Goal: Task Accomplishment & Management: Use online tool/utility

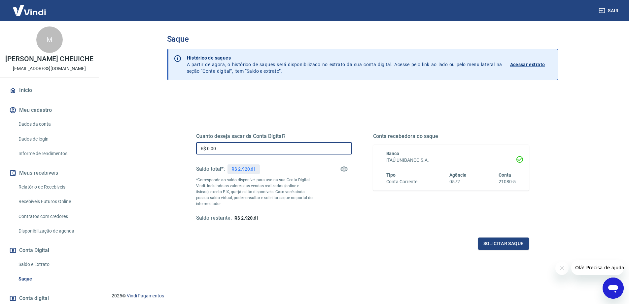
drag, startPoint x: 230, startPoint y: 151, endPoint x: 185, endPoint y: 150, distance: 44.6
click at [185, 150] on div "Quanto deseja sacar da Conta Digital? R$ 0,00 ​ Saldo total*: R$ 2.920,61 *Corr…" at bounding box center [362, 181] width 365 height 154
type input "R$ 2.920,61"
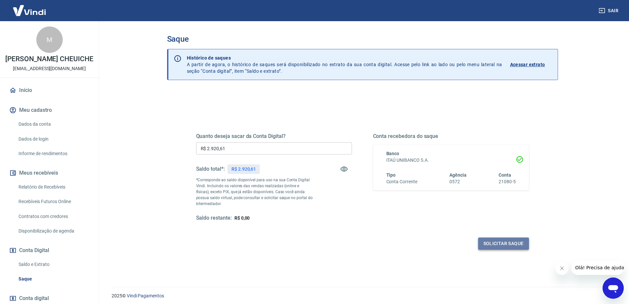
click at [507, 244] on button "Solicitar saque" at bounding box center [503, 243] width 51 height 12
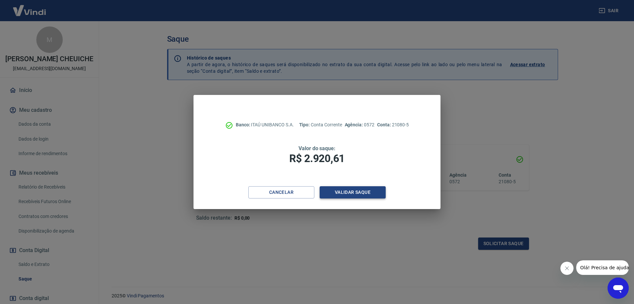
click at [351, 194] on button "Validar saque" at bounding box center [353, 192] width 66 height 12
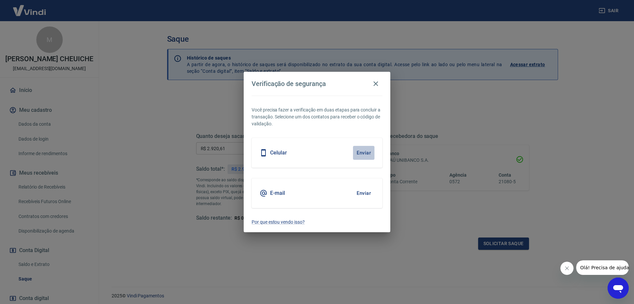
click at [364, 156] on button "Enviar" at bounding box center [363, 153] width 21 height 14
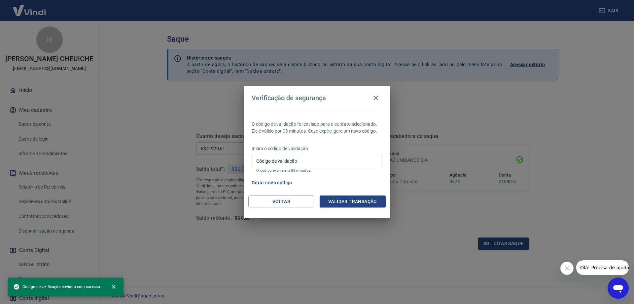
click at [260, 161] on input "Código de validação" at bounding box center [317, 161] width 131 height 12
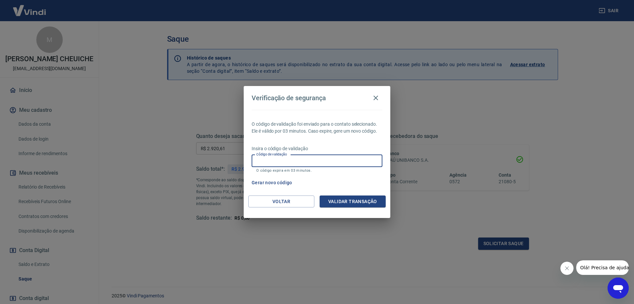
click at [261, 161] on input "Código de validação" at bounding box center [317, 161] width 131 height 12
click at [262, 161] on input "Código de validação" at bounding box center [317, 161] width 131 height 12
type input "768299"
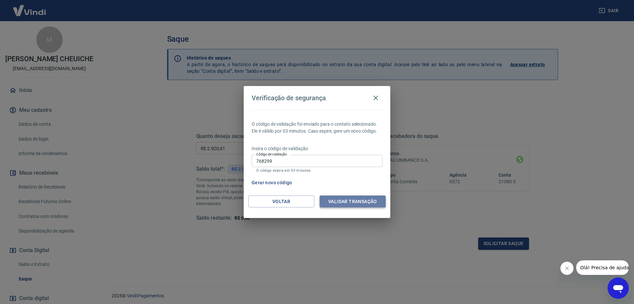
click at [347, 202] on button "Validar transação" at bounding box center [353, 201] width 66 height 12
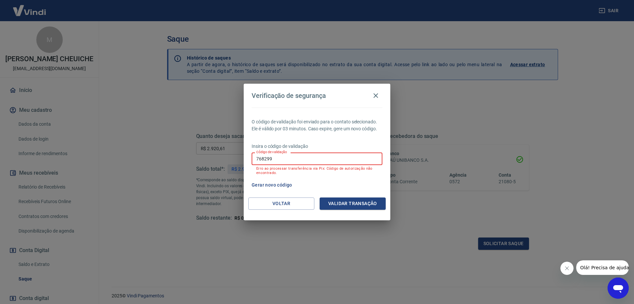
drag, startPoint x: 280, startPoint y: 160, endPoint x: 234, endPoint y: 160, distance: 45.9
click at [234, 160] on div "Verificação de segurança O código de validação foi enviado para o contato selec…" at bounding box center [317, 152] width 634 height 304
click at [256, 182] on button "Gerar novo código" at bounding box center [272, 185] width 46 height 12
click at [276, 182] on button "Gerar novo código" at bounding box center [272, 185] width 46 height 12
click at [373, 98] on icon "button" at bounding box center [376, 95] width 8 height 8
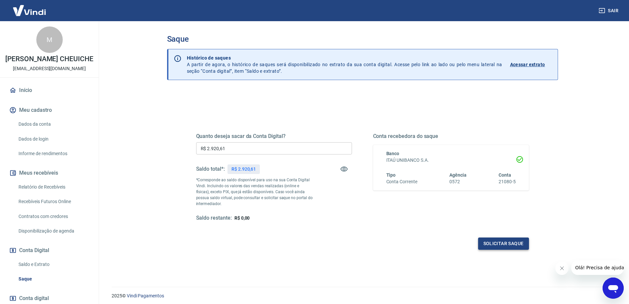
click at [494, 244] on button "Solicitar saque" at bounding box center [503, 243] width 51 height 12
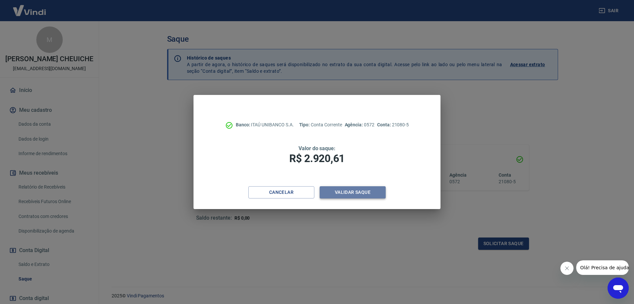
click at [356, 194] on button "Validar saque" at bounding box center [353, 192] width 66 height 12
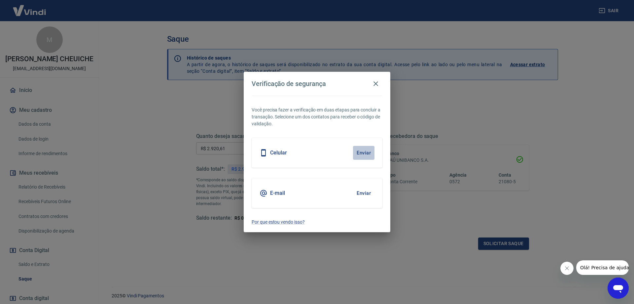
click at [361, 156] on button "Enviar" at bounding box center [363, 153] width 21 height 14
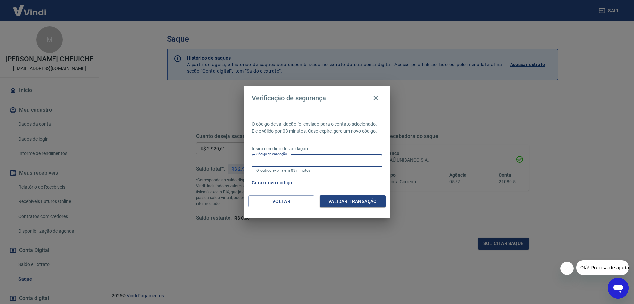
click at [266, 157] on div "Código de validação Código de validação O código expira em 03 minutos." at bounding box center [317, 164] width 131 height 18
click at [268, 159] on input "Código de validação" at bounding box center [317, 161] width 131 height 12
